Goal: Check status: Check status

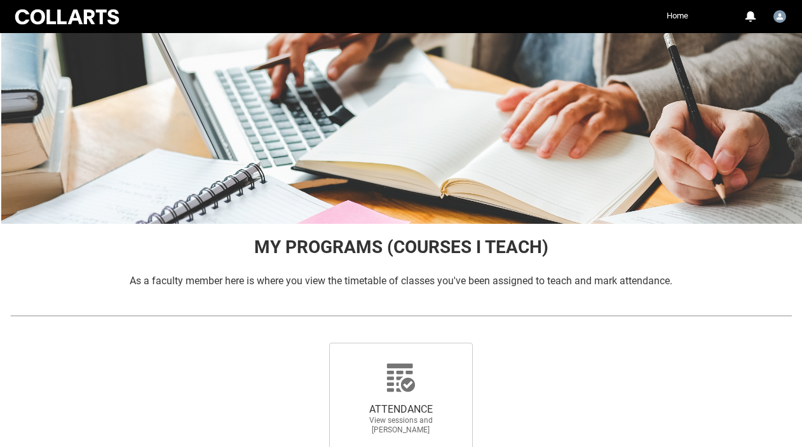
scroll to position [133, 0]
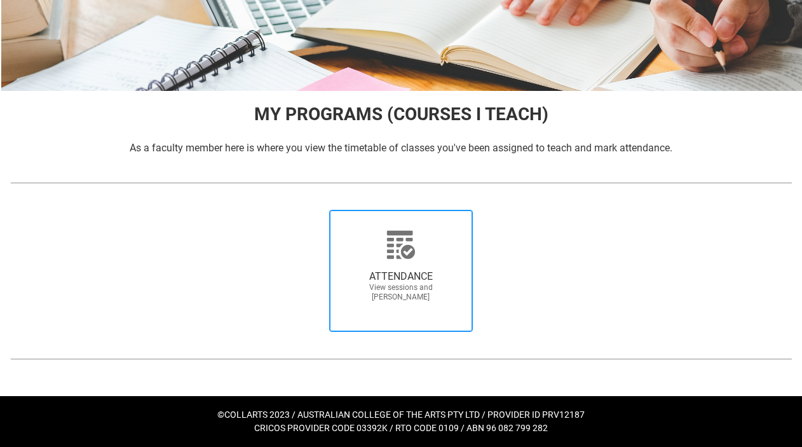
click at [432, 263] on span "ATTENDANCE View sessions and [PERSON_NAME]" at bounding box center [401, 286] width 122 height 52
click at [311, 210] on input "ATTENDANCE View sessions and [PERSON_NAME]" at bounding box center [310, 209] width 1 height 1
radio input "true"
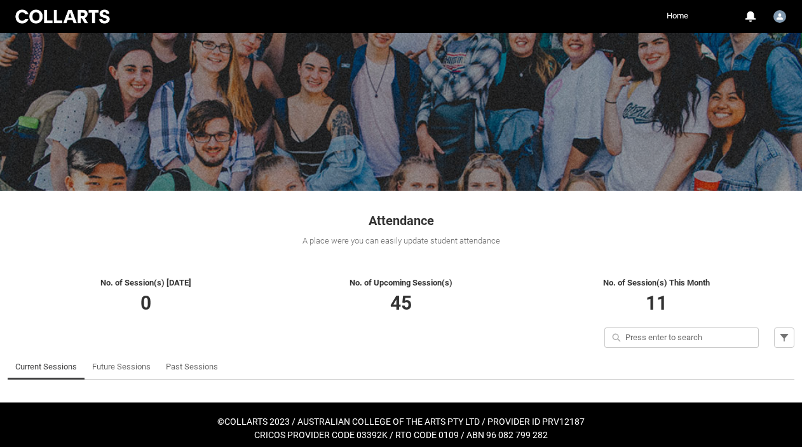
scroll to position [49, 0]
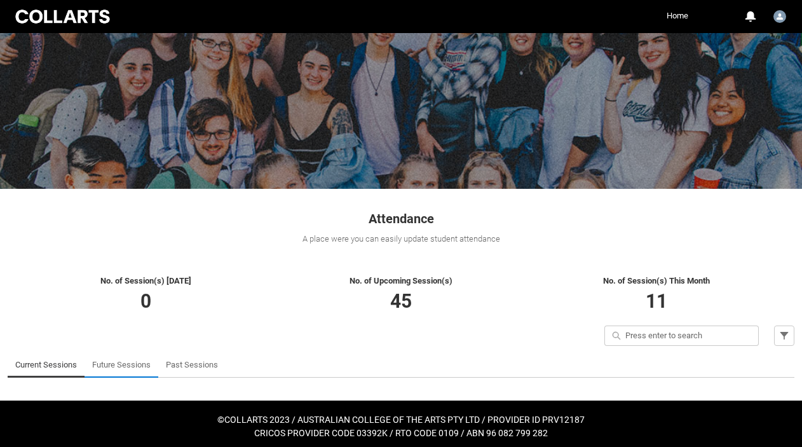
click at [135, 367] on link "Future Sessions" at bounding box center [121, 364] width 58 height 25
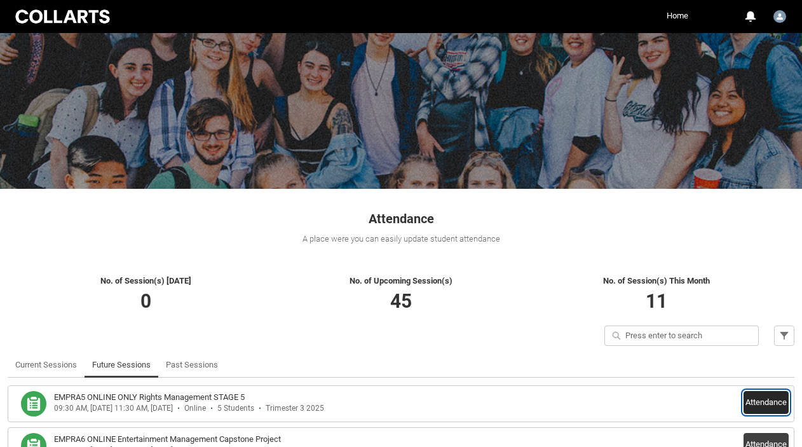
click at [763, 402] on button "Attendance" at bounding box center [766, 402] width 45 height 23
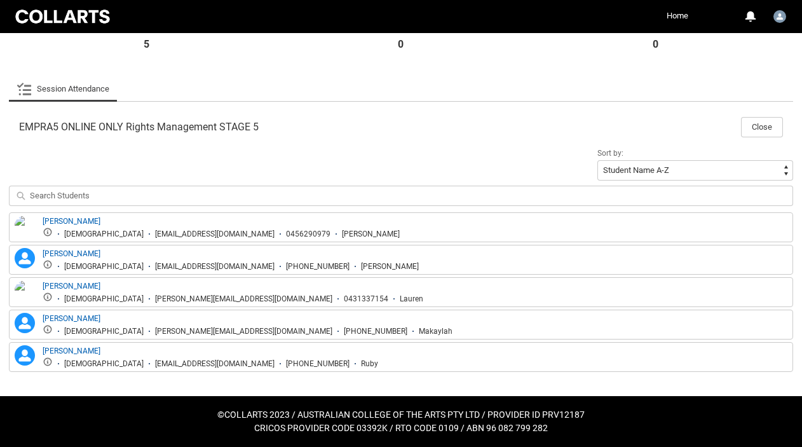
scroll to position [0, 0]
